Goal: Transaction & Acquisition: Download file/media

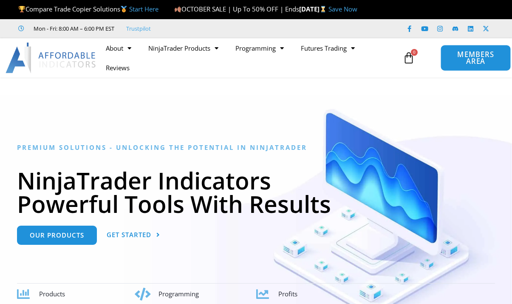
click at [471, 59] on span "MEMBERS AREA" at bounding box center [475, 58] width 51 height 14
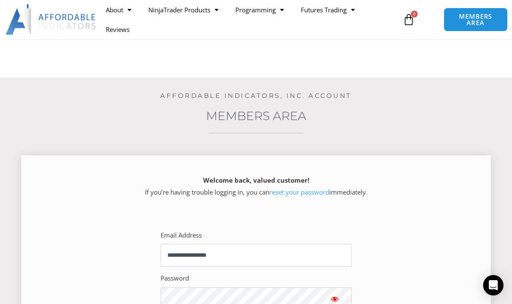
scroll to position [87, 0]
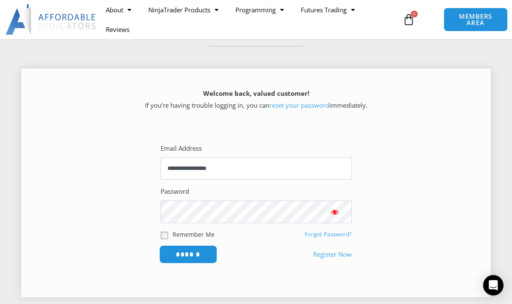
click at [186, 253] on input "******" at bounding box center [188, 254] width 58 height 18
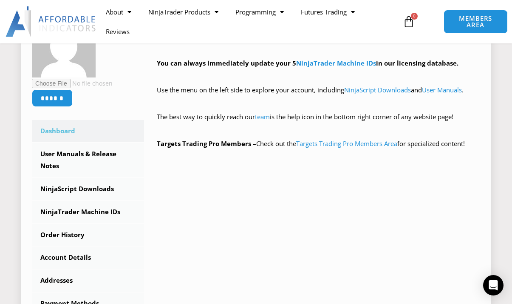
scroll to position [260, 0]
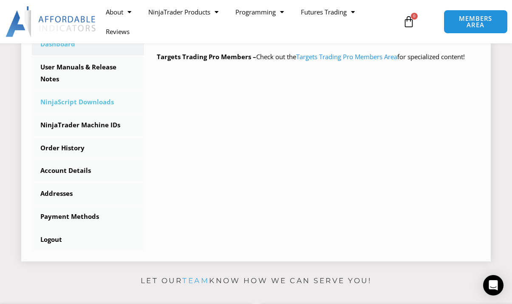
click at [81, 102] on link "NinjaScript Downloads" at bounding box center [88, 102] width 112 height 22
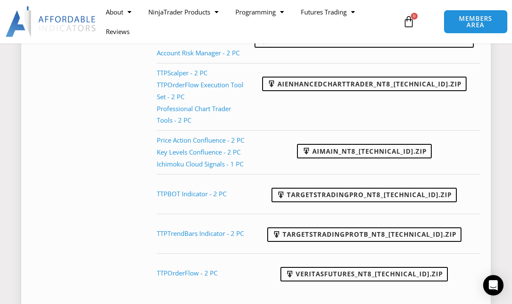
scroll to position [520, 0]
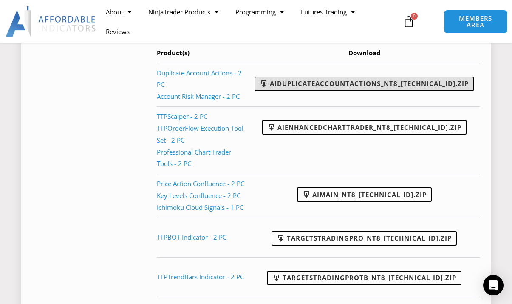
click at [375, 79] on link "AIDuplicateAccountActions_NT8_25.10.2.1.zip" at bounding box center [364, 84] width 219 height 14
